Goal: Check status: Check status

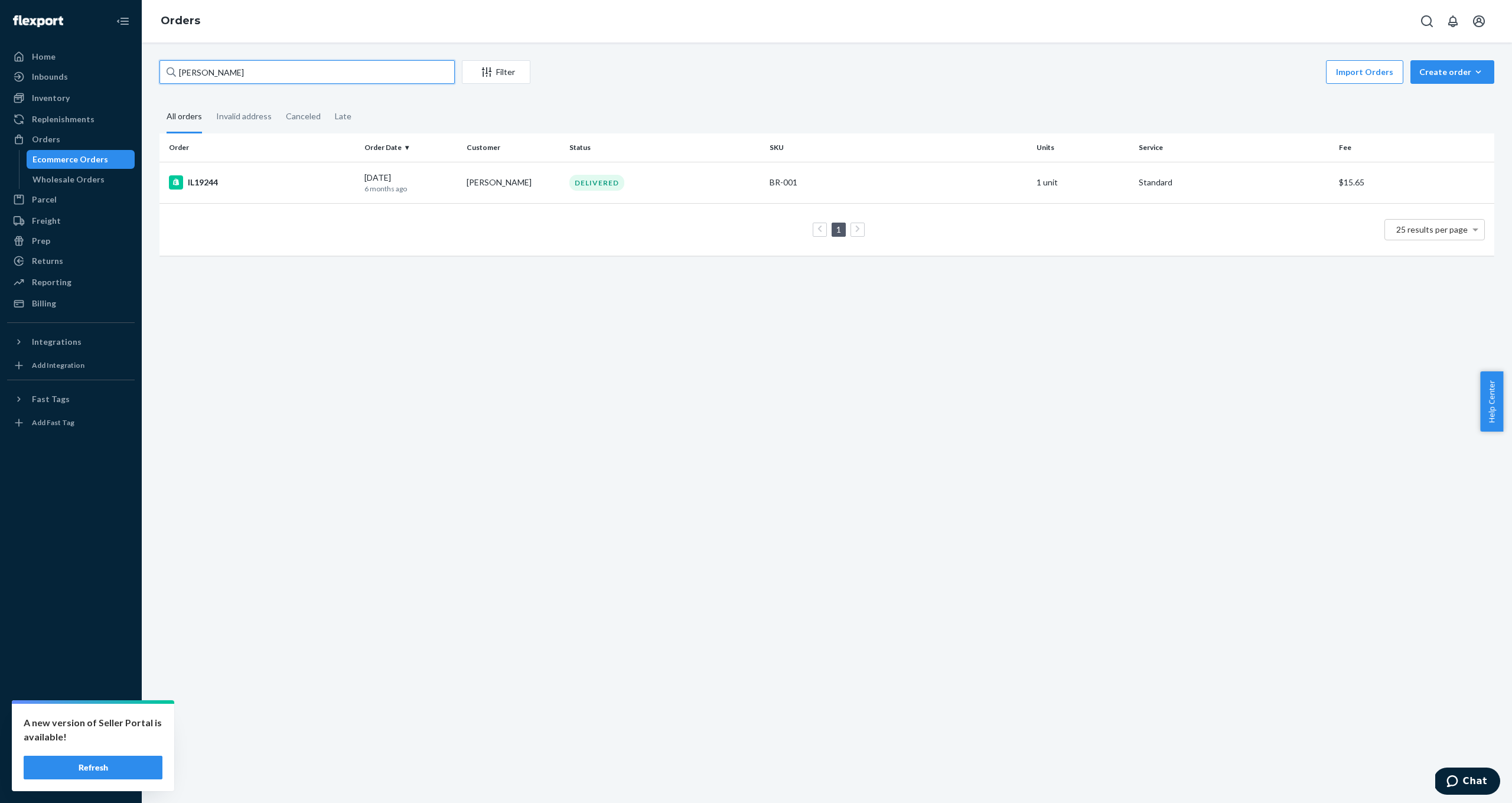
click at [267, 66] on input "[PERSON_NAME]" at bounding box center [307, 72] width 295 height 24
drag, startPoint x: 267, startPoint y: 74, endPoint x: 166, endPoint y: 70, distance: 101.1
click at [166, 70] on input "[PERSON_NAME]" at bounding box center [307, 72] width 295 height 24
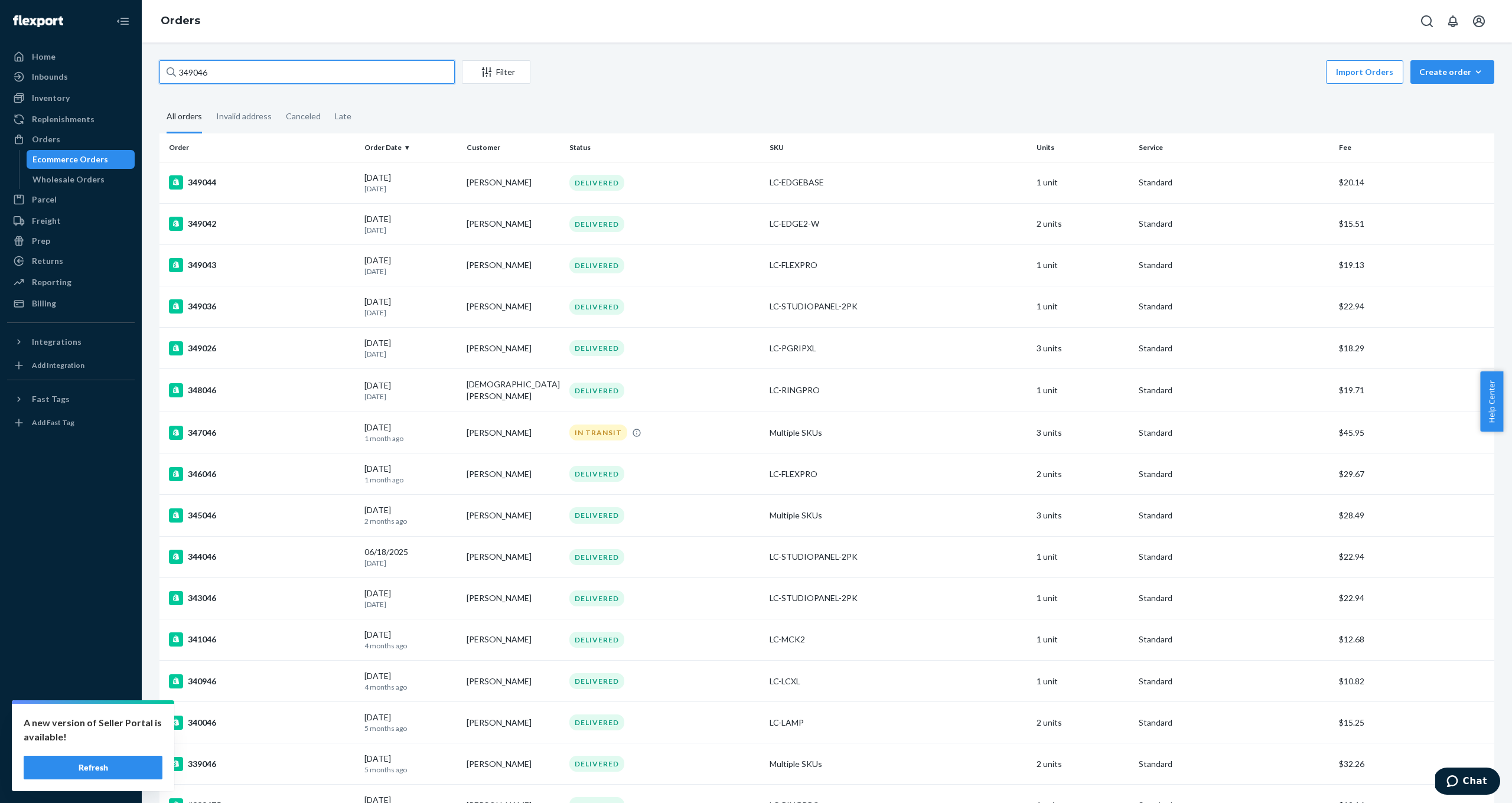
type input "349046"
click at [262, 74] on input "349046" at bounding box center [307, 72] width 295 height 24
drag, startPoint x: 262, startPoint y: 74, endPoint x: 168, endPoint y: 80, distance: 94.2
click at [163, 78] on input "349046" at bounding box center [307, 72] width 295 height 24
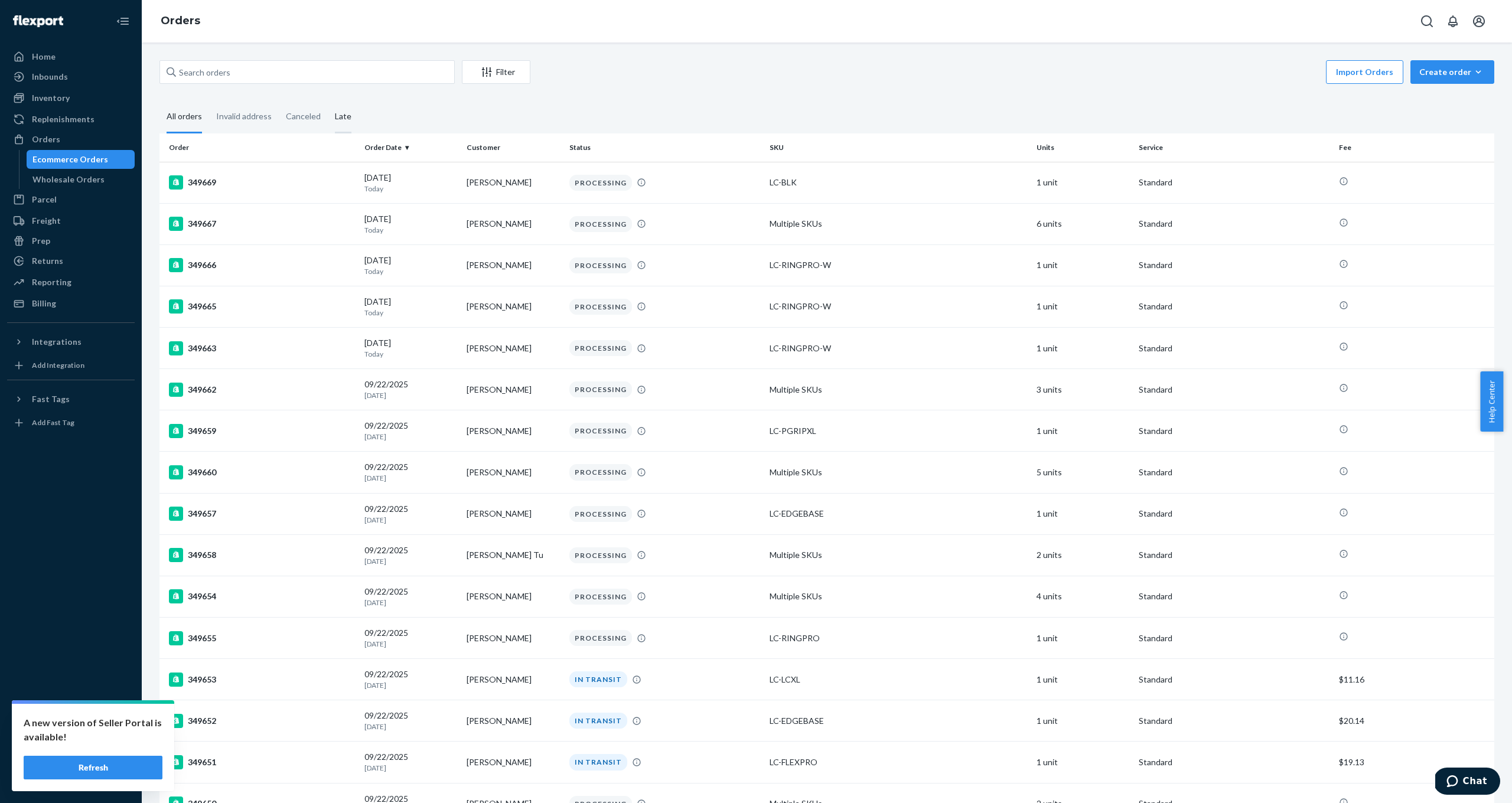
click at [347, 120] on div "Late" at bounding box center [343, 117] width 17 height 33
click at [328, 101] on input "Late" at bounding box center [328, 101] width 0 height 0
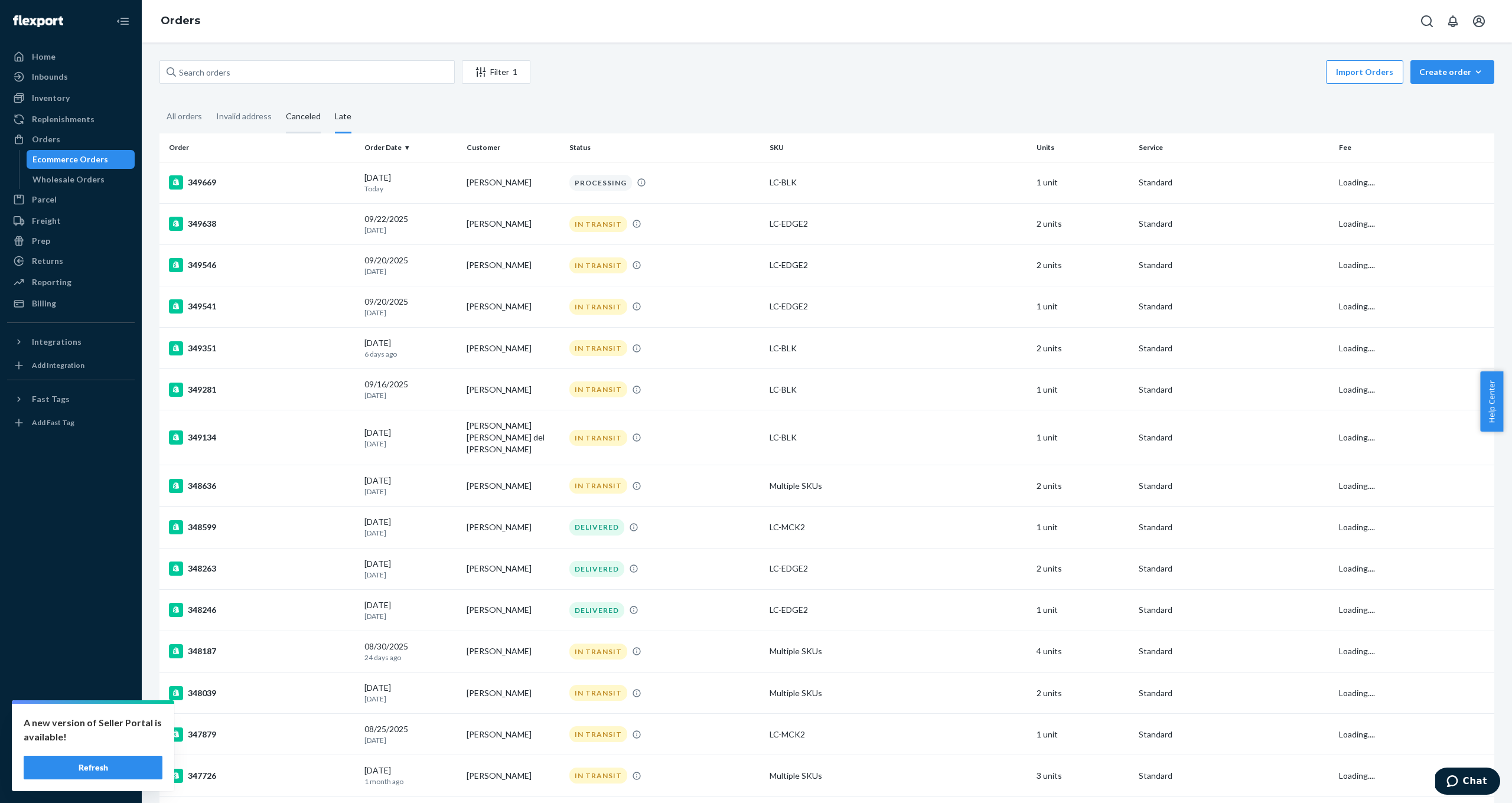
click at [304, 116] on div "Canceled" at bounding box center [303, 117] width 35 height 33
click at [279, 101] on input "Canceled" at bounding box center [279, 101] width 0 height 0
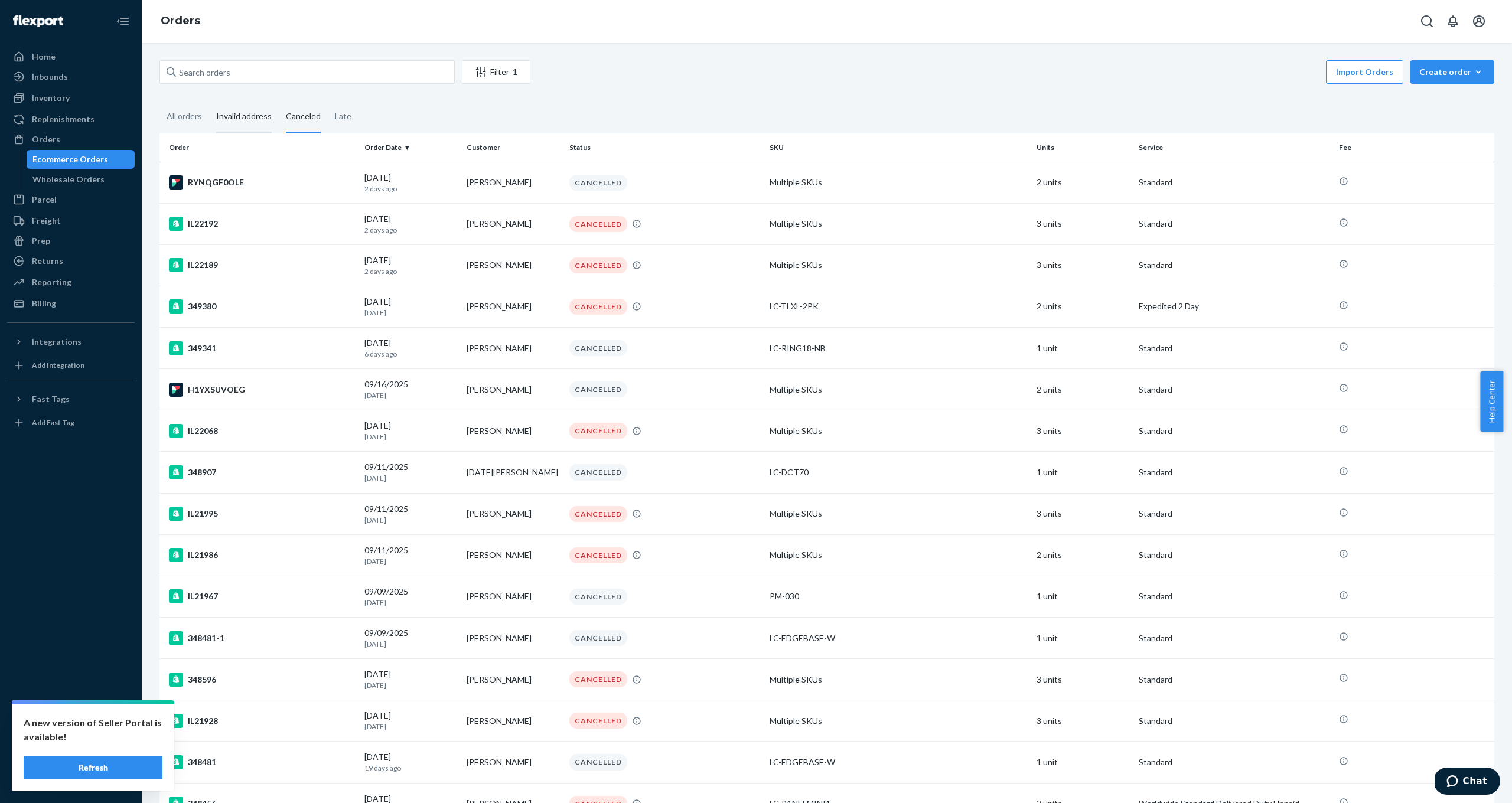
click at [253, 115] on div "Invalid address" at bounding box center [244, 117] width 56 height 33
click at [209, 101] on input "Invalid address" at bounding box center [209, 101] width 0 height 0
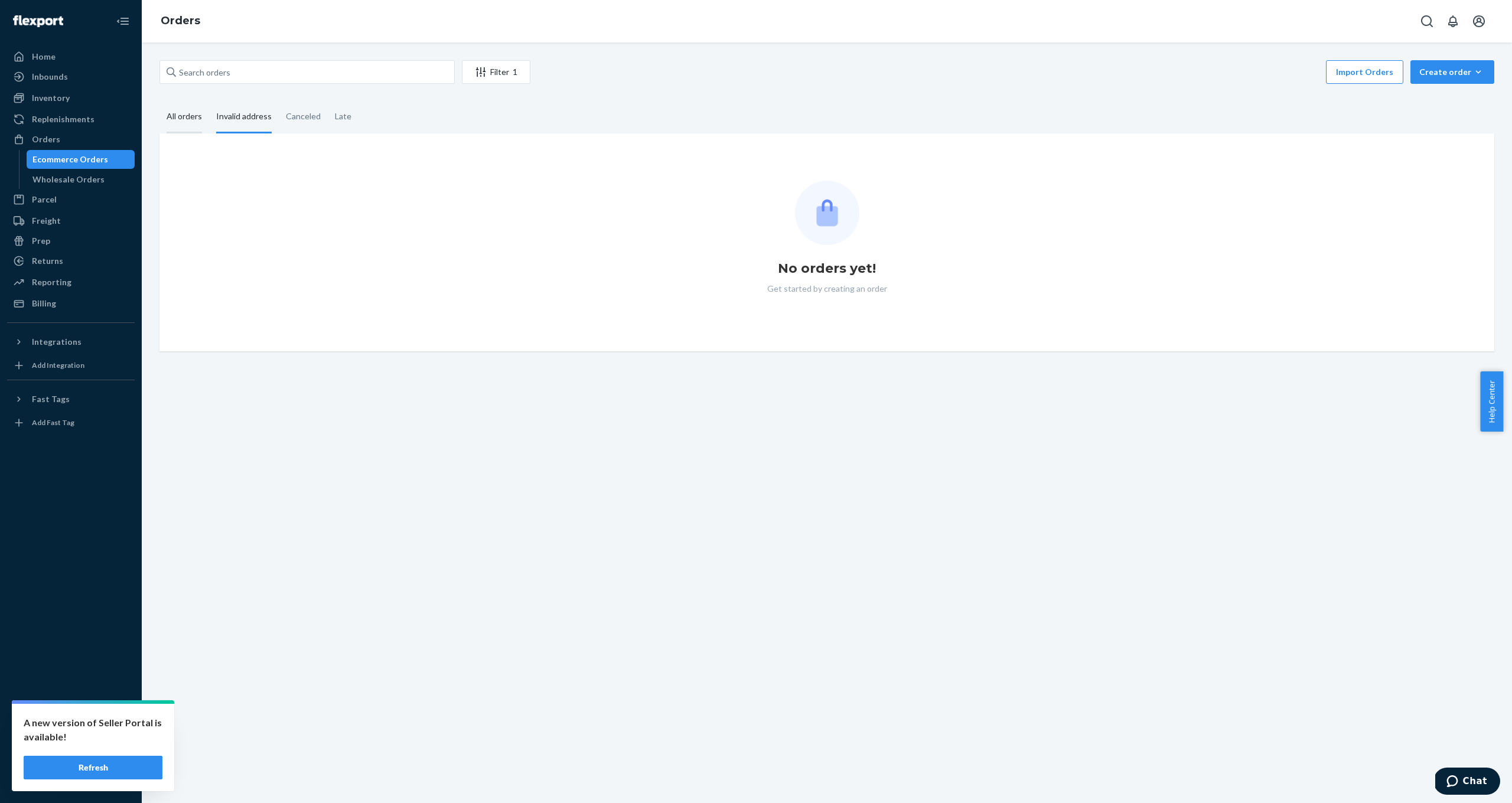
click at [190, 115] on div "All orders" at bounding box center [183, 117] width 35 height 33
click at [159, 101] on input "All orders" at bounding box center [159, 101] width 0 height 0
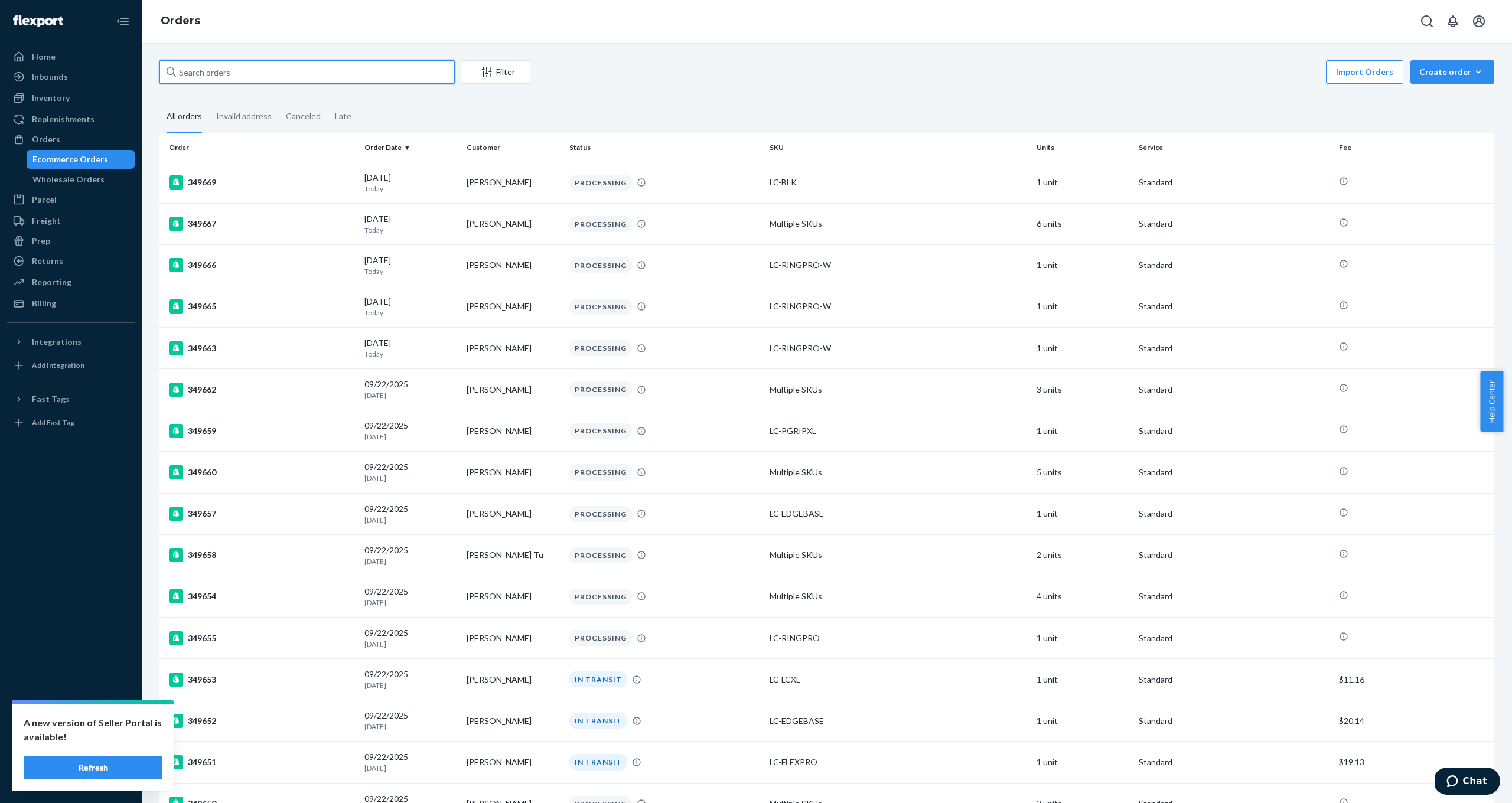
click at [228, 74] on input "text" at bounding box center [307, 72] width 295 height 24
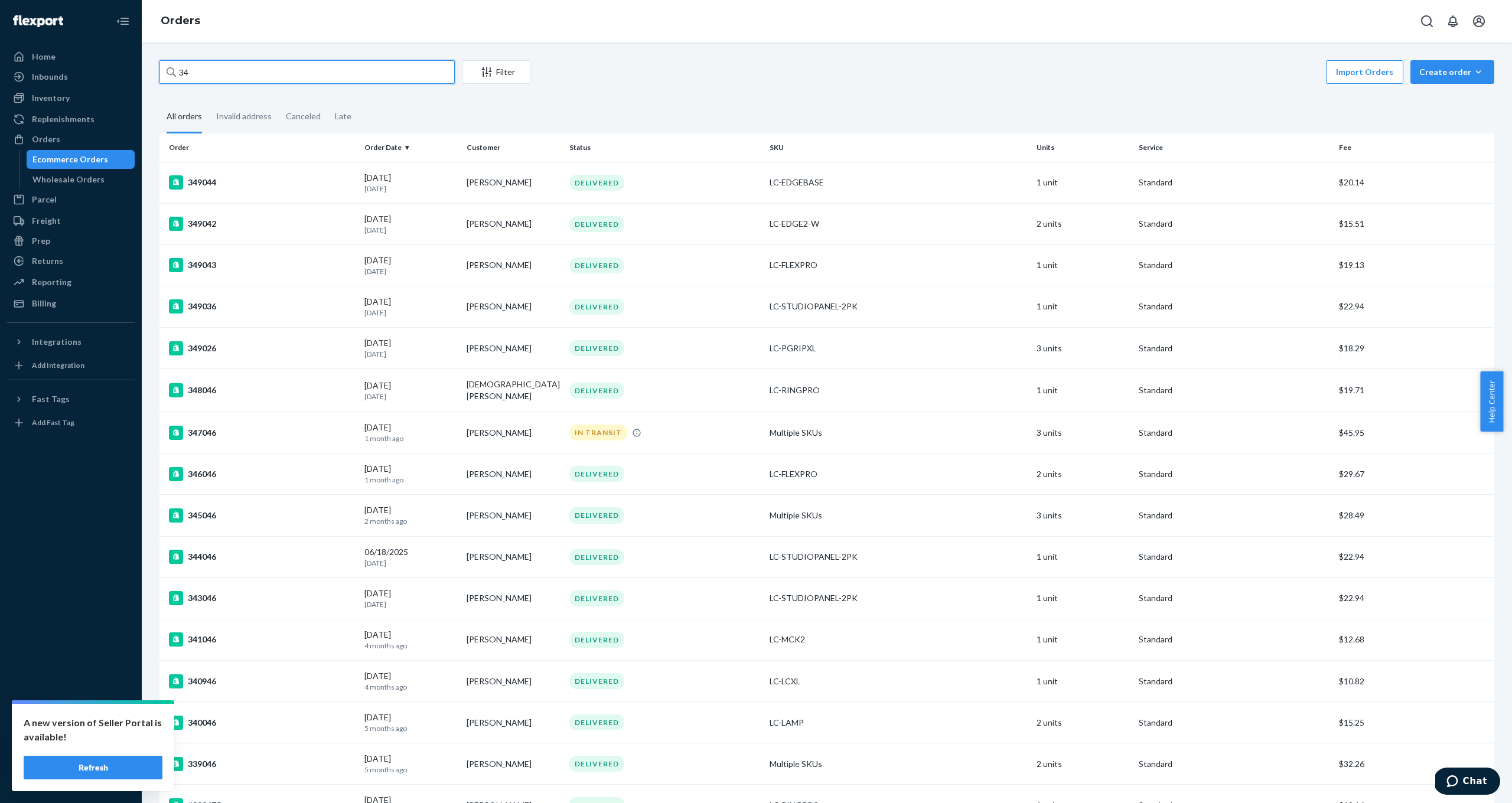
type input "3"
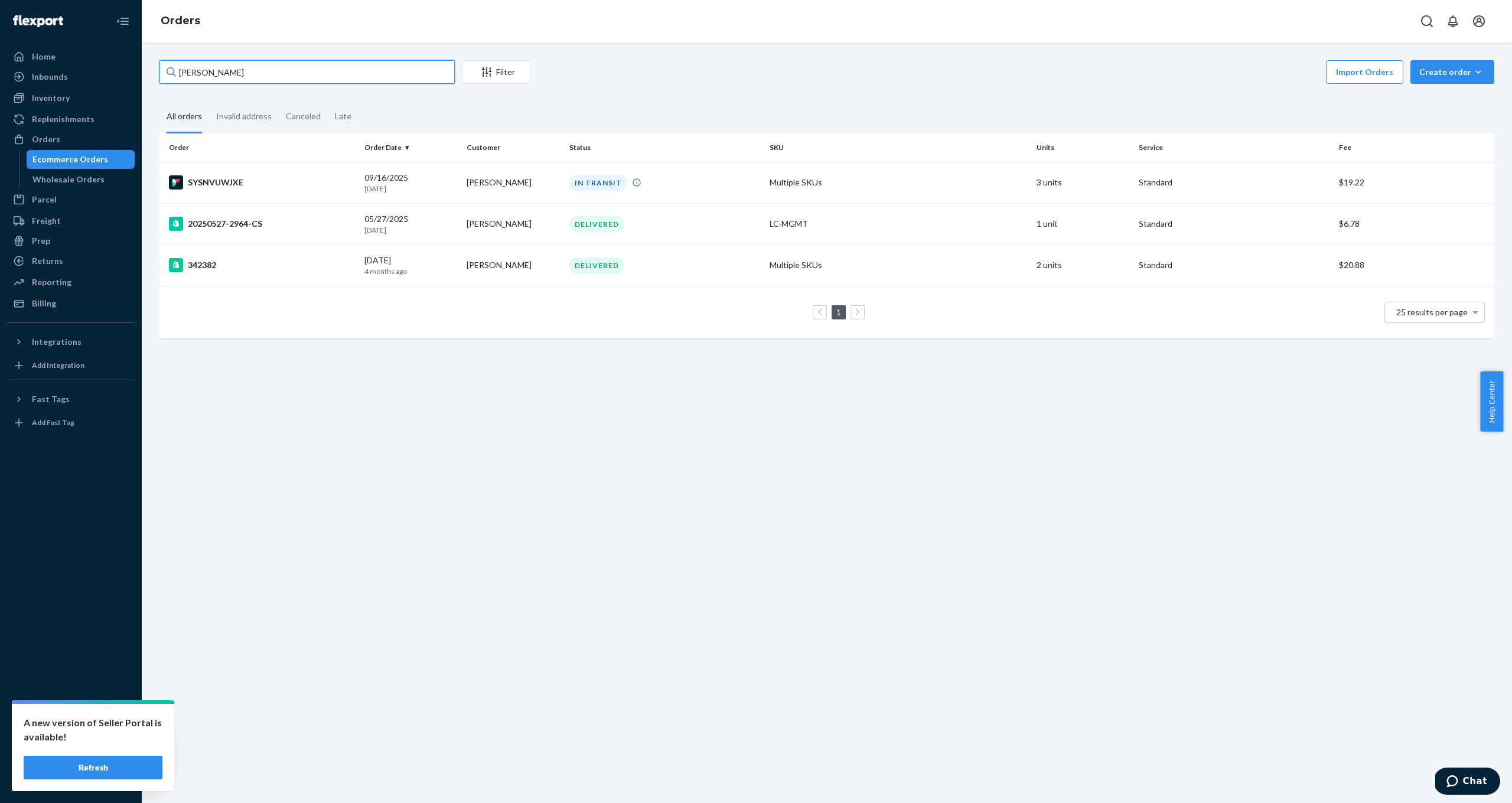
type input "[PERSON_NAME]"
drag, startPoint x: 222, startPoint y: 141, endPoint x: 414, endPoint y: 363, distance: 293.5
click at [414, 363] on div "[PERSON_NAME] Filter Import Orders Create order Ecommerce order Removal order A…" at bounding box center [827, 423] width 1370 height 761
click at [216, 182] on div "SYSNVUWJXE" at bounding box center [261, 182] width 186 height 14
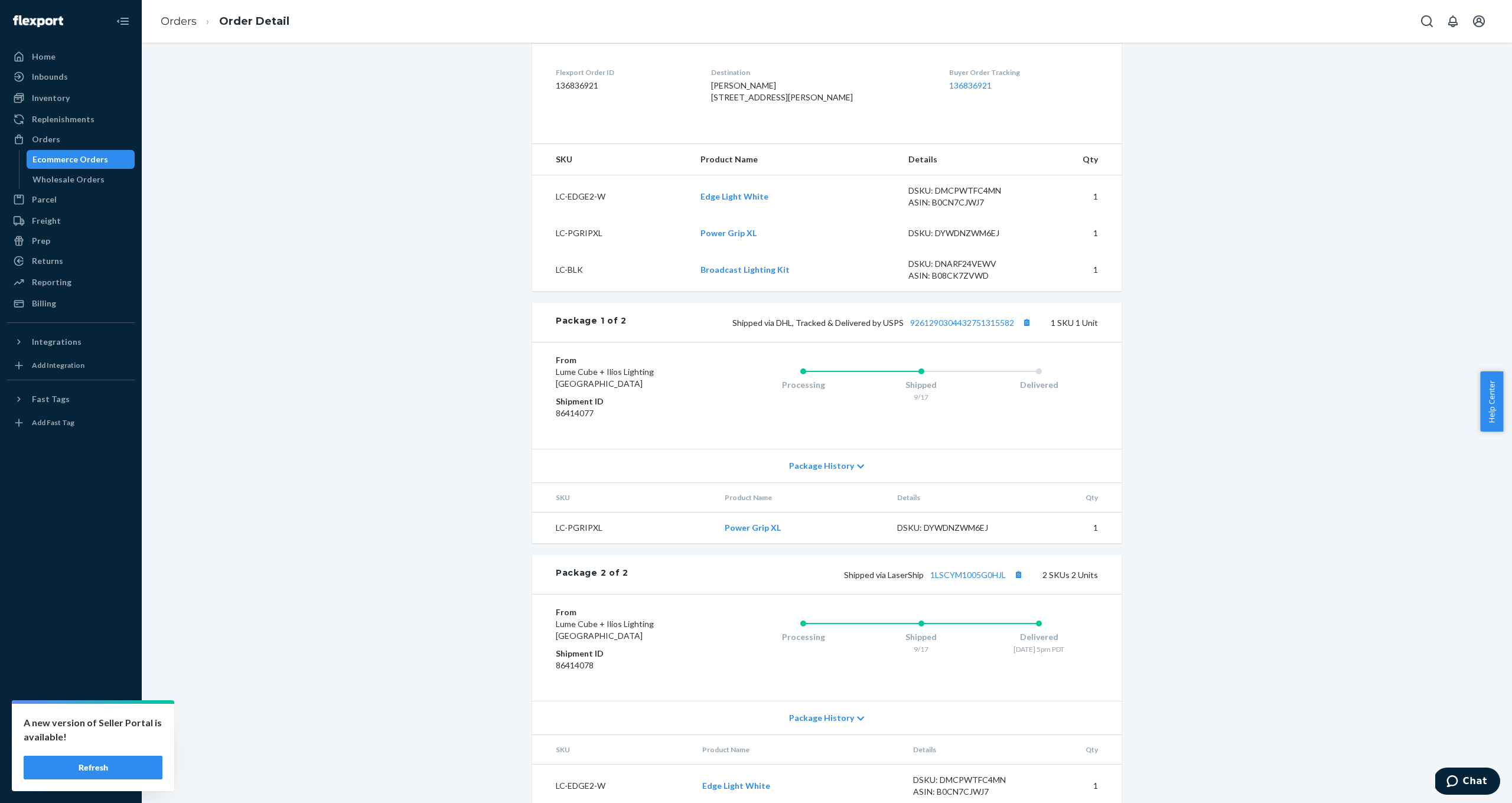
scroll to position [370, 0]
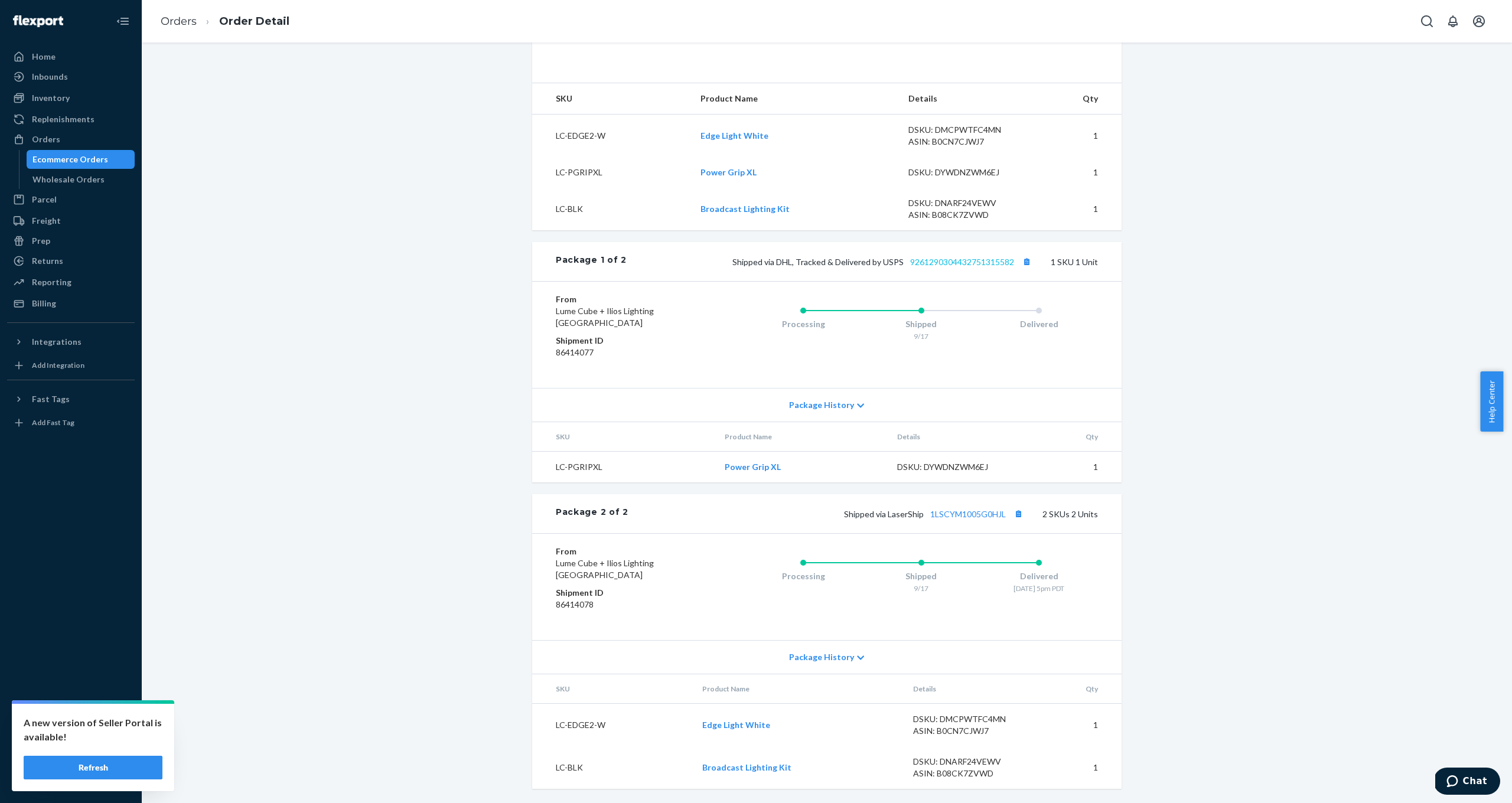
click at [939, 263] on link "9261290304432751315582" at bounding box center [962, 262] width 104 height 10
